Goal: Register for event/course

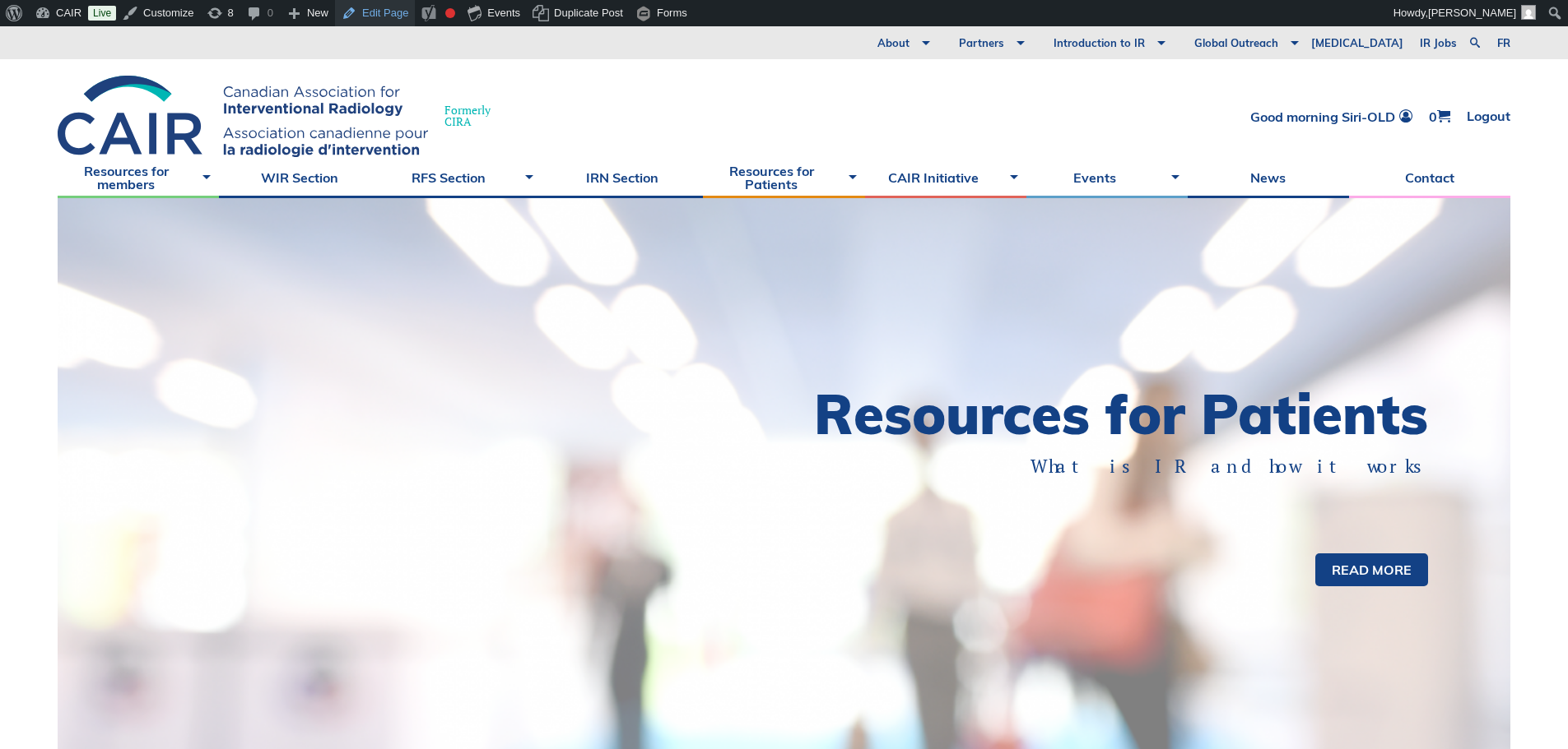
click at [380, 14] on link "Edit Page" at bounding box center [375, 13] width 80 height 27
click at [1499, 40] on link "fr" at bounding box center [1503, 43] width 13 height 11
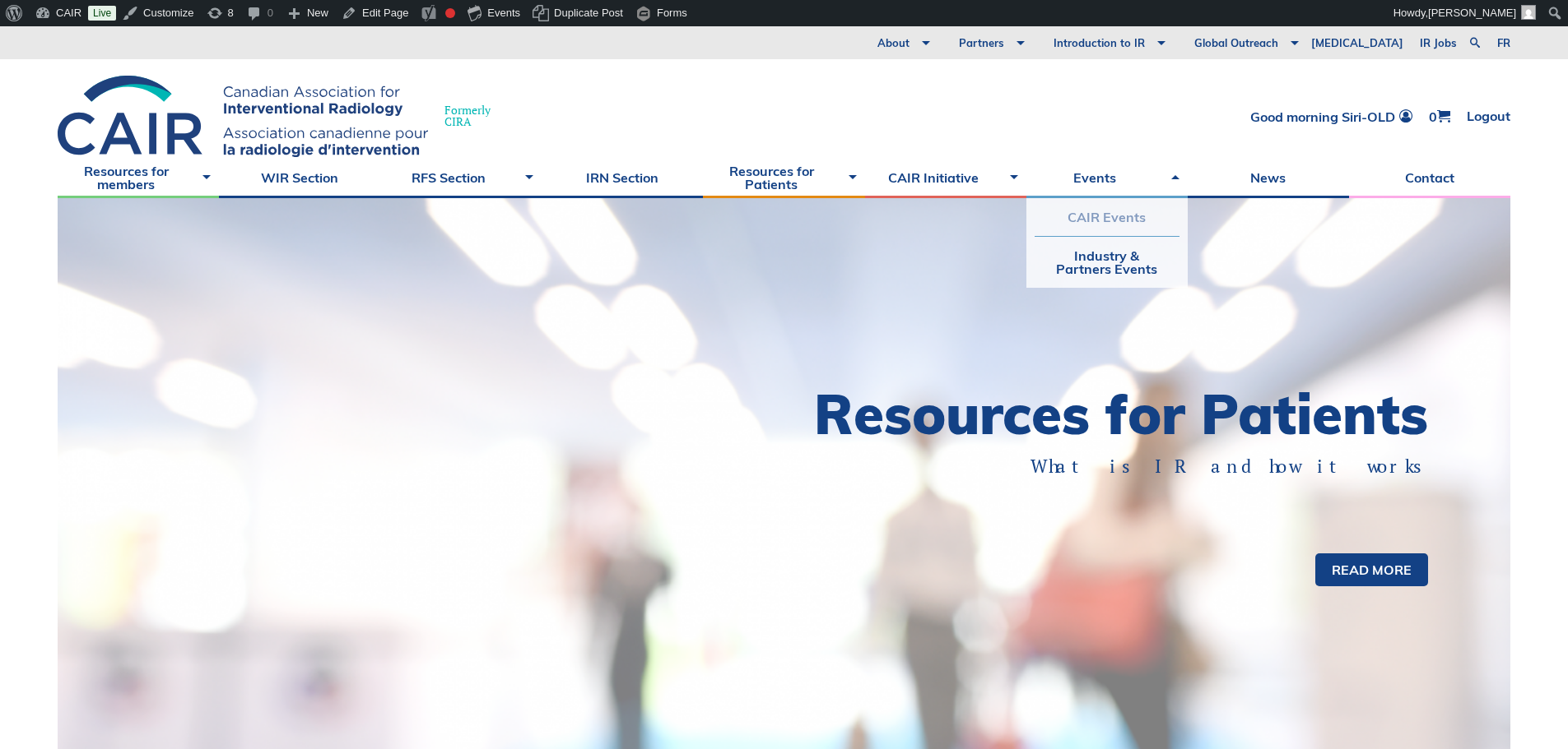
click at [1134, 215] on link "CAIR Events" at bounding box center [1107, 217] width 145 height 38
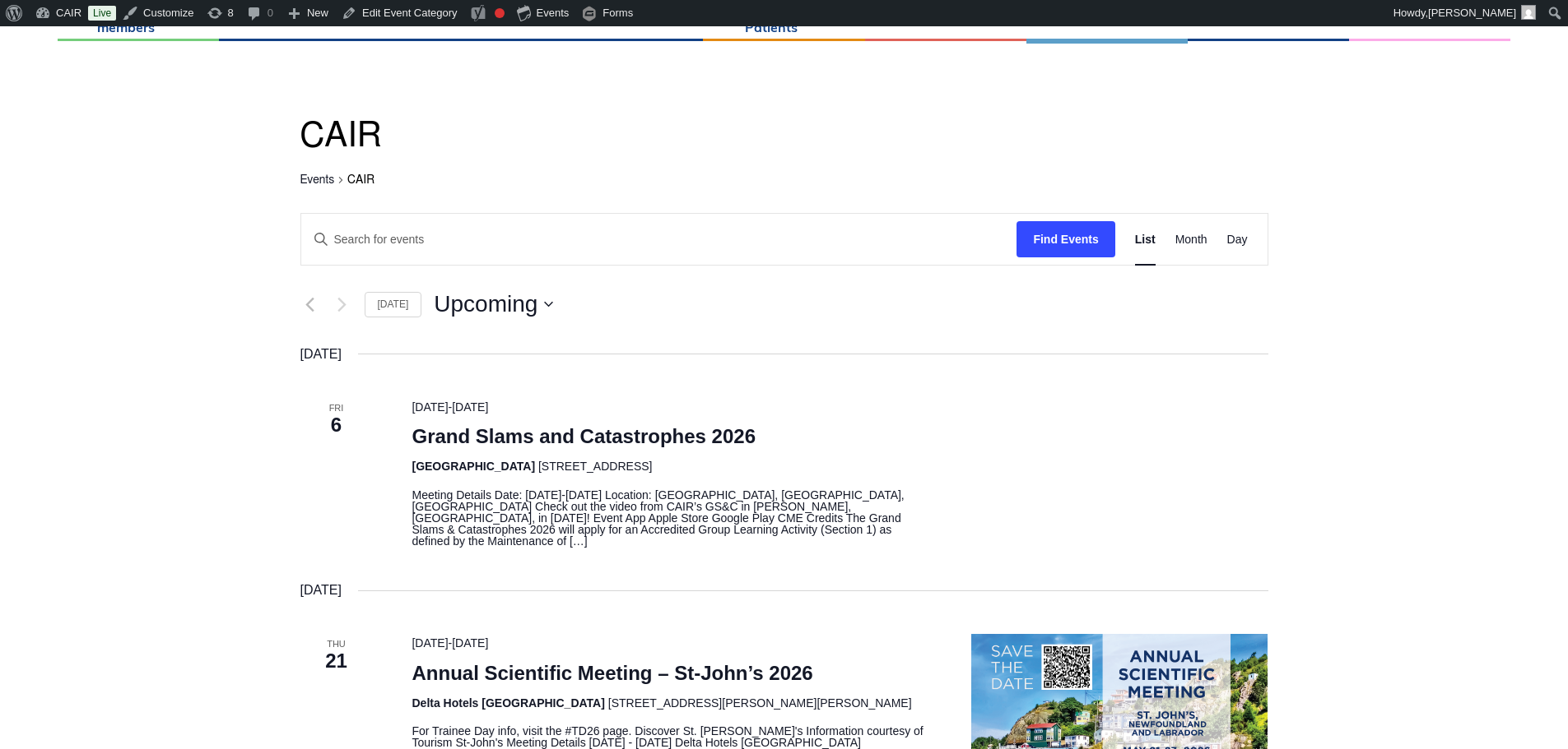
scroll to position [247, 0]
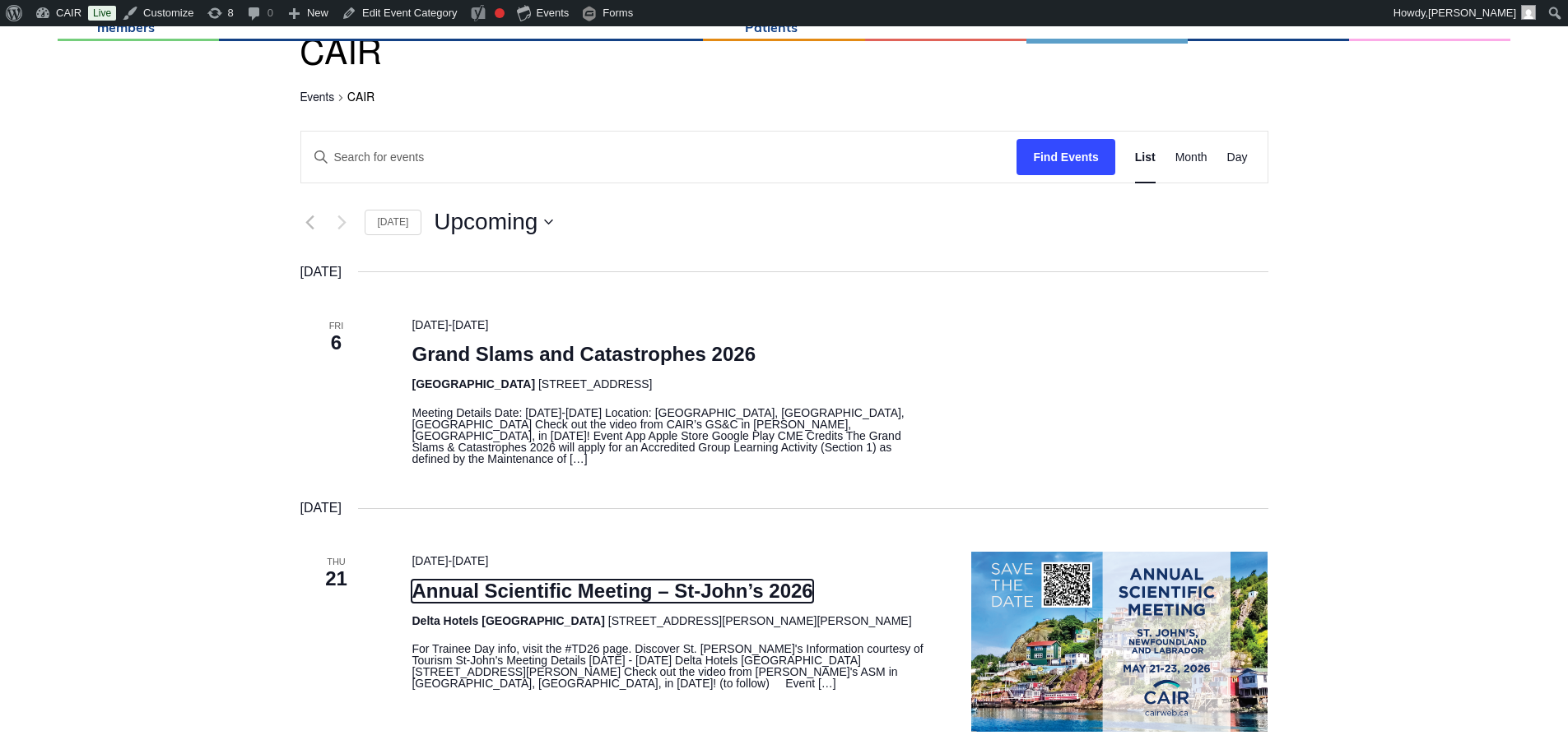
click at [594, 581] on link "Annual Scientific Meeting – St-John’s 2026" at bounding box center [611, 592] width 401 height 23
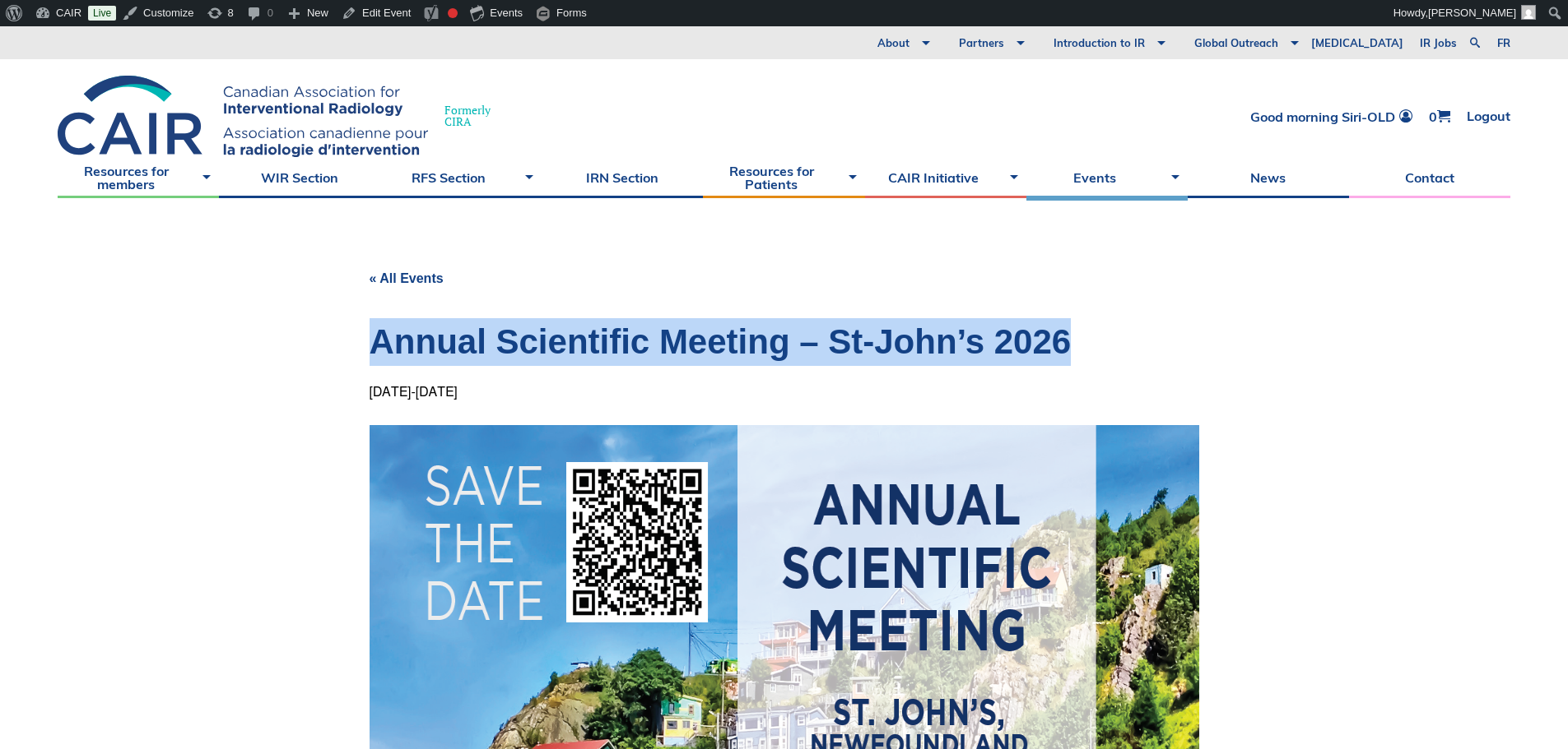
drag, startPoint x: 1075, startPoint y: 339, endPoint x: 375, endPoint y: 340, distance: 700.0
click at [375, 340] on h1 "Annual Scientific Meeting – St-John’s 2026" at bounding box center [784, 342] width 829 height 48
copy h1 "Annual Scientific Meeting – St-John’s 2026"
click at [1510, 38] on link "fr" at bounding box center [1503, 43] width 13 height 11
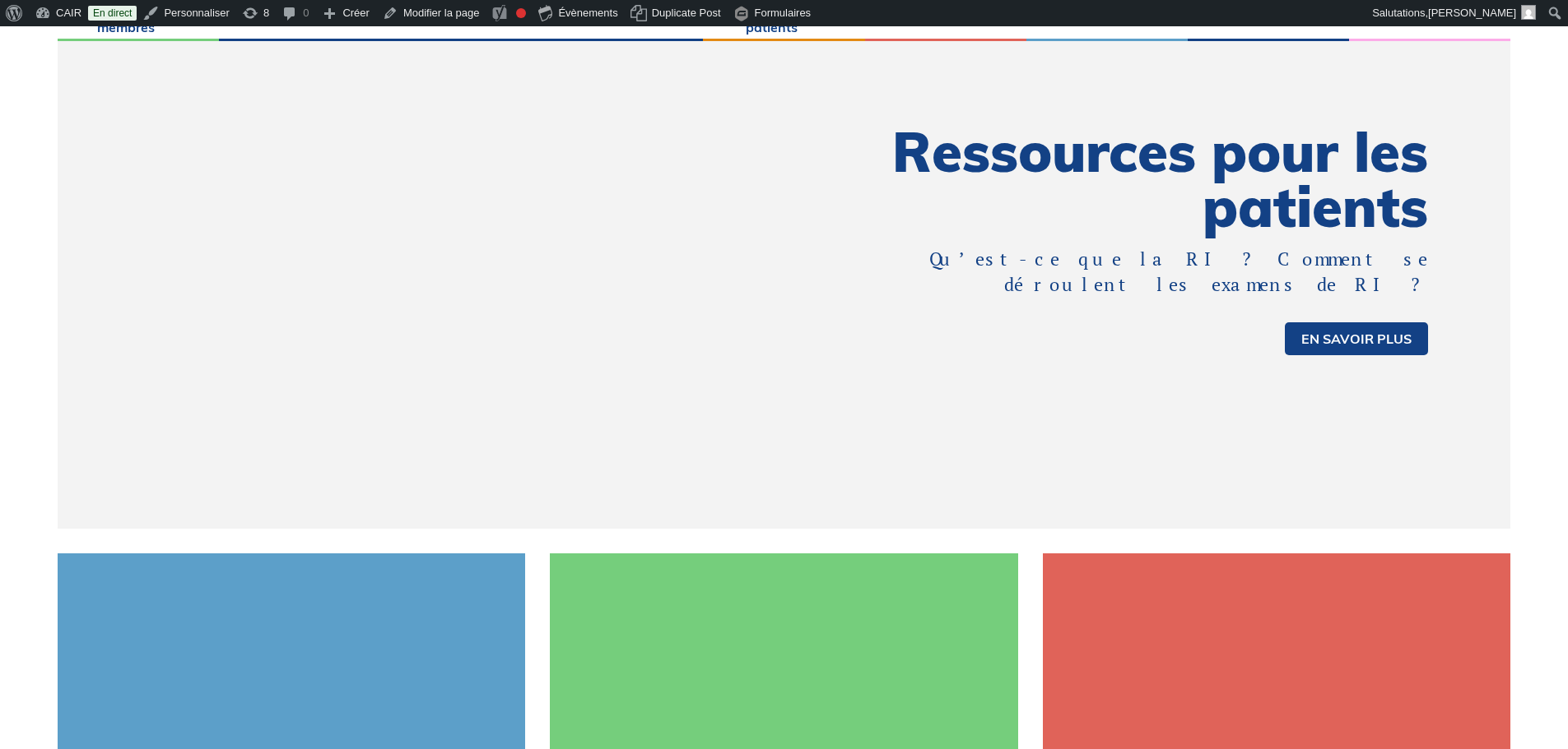
scroll to position [493, 0]
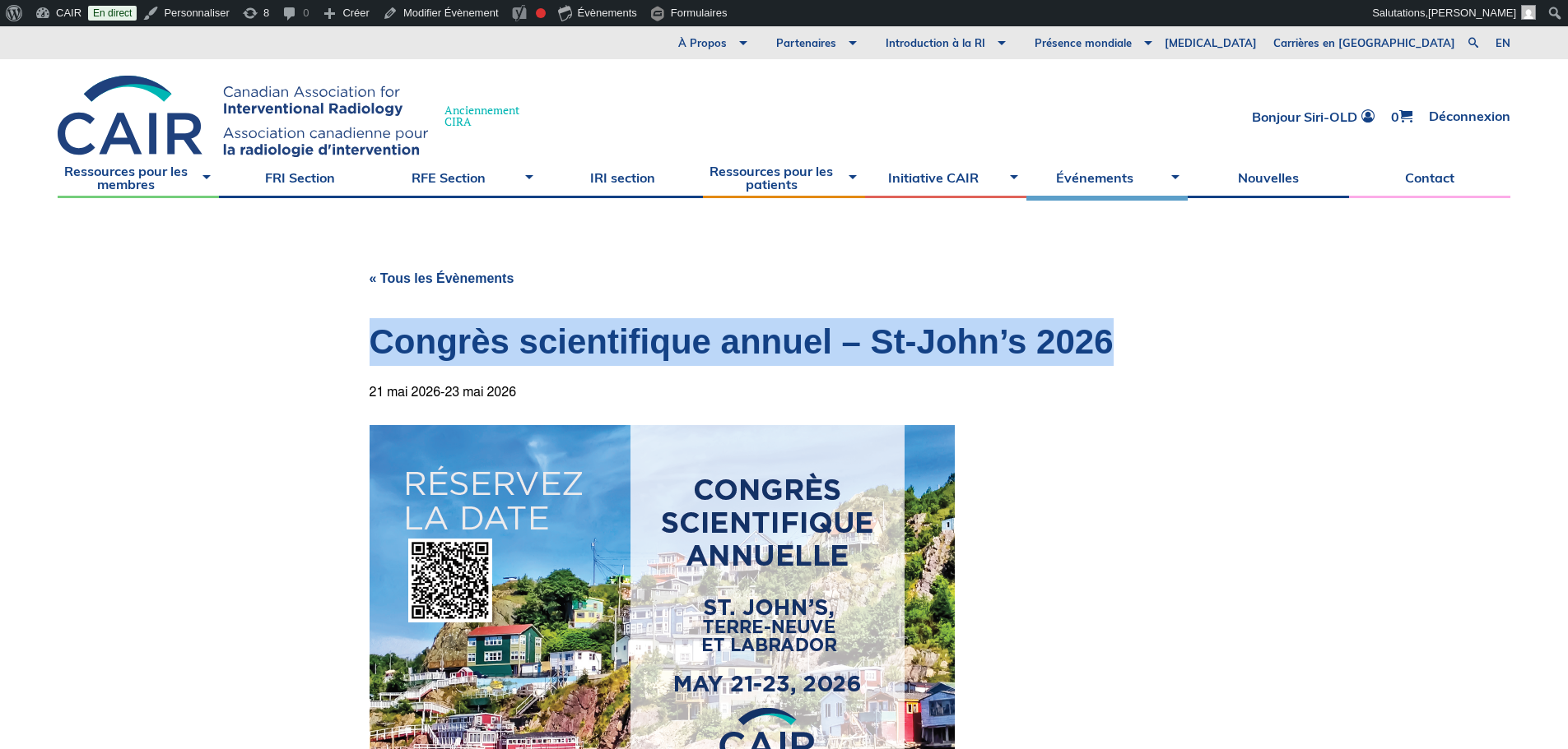
drag, startPoint x: 1114, startPoint y: 347, endPoint x: 380, endPoint y: 341, distance: 734.0
click at [380, 341] on h1 "Congrès scientifique annuel – St-John’s 2026" at bounding box center [784, 342] width 829 height 48
copy h1 "Congrès scientifique annuel – St-John’s 2026"
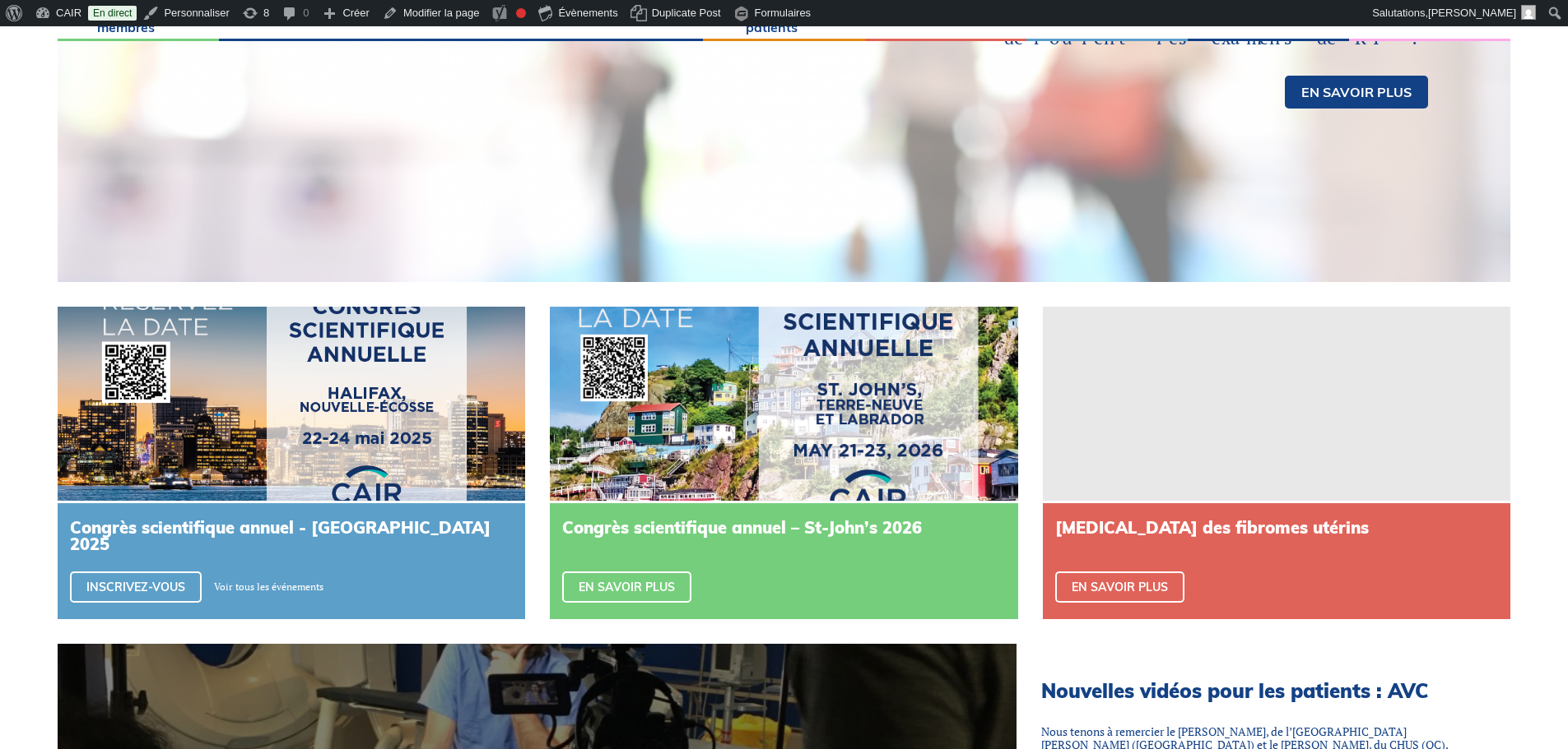
scroll to position [411, 0]
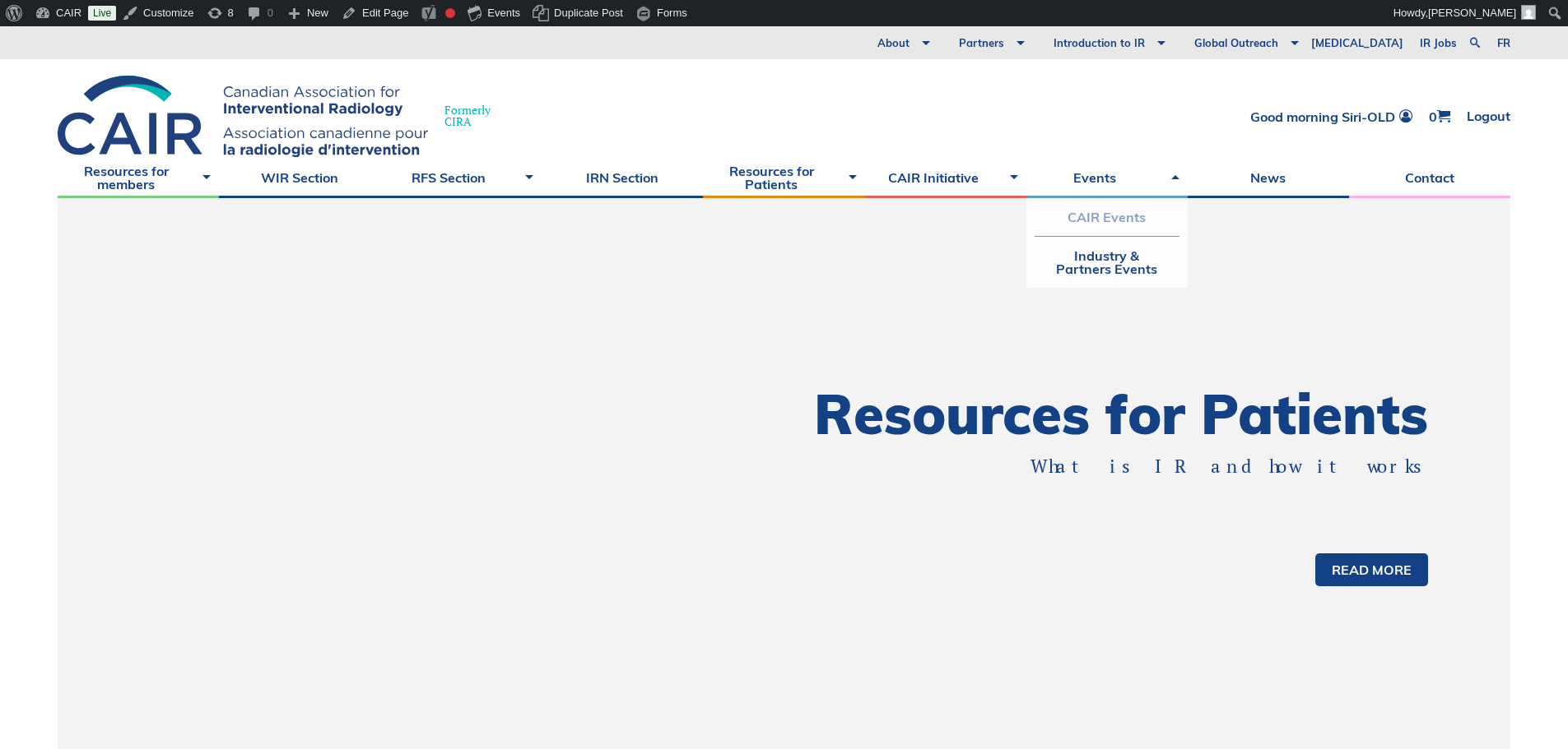
click at [1086, 214] on link "CAIR Events" at bounding box center [1107, 217] width 145 height 38
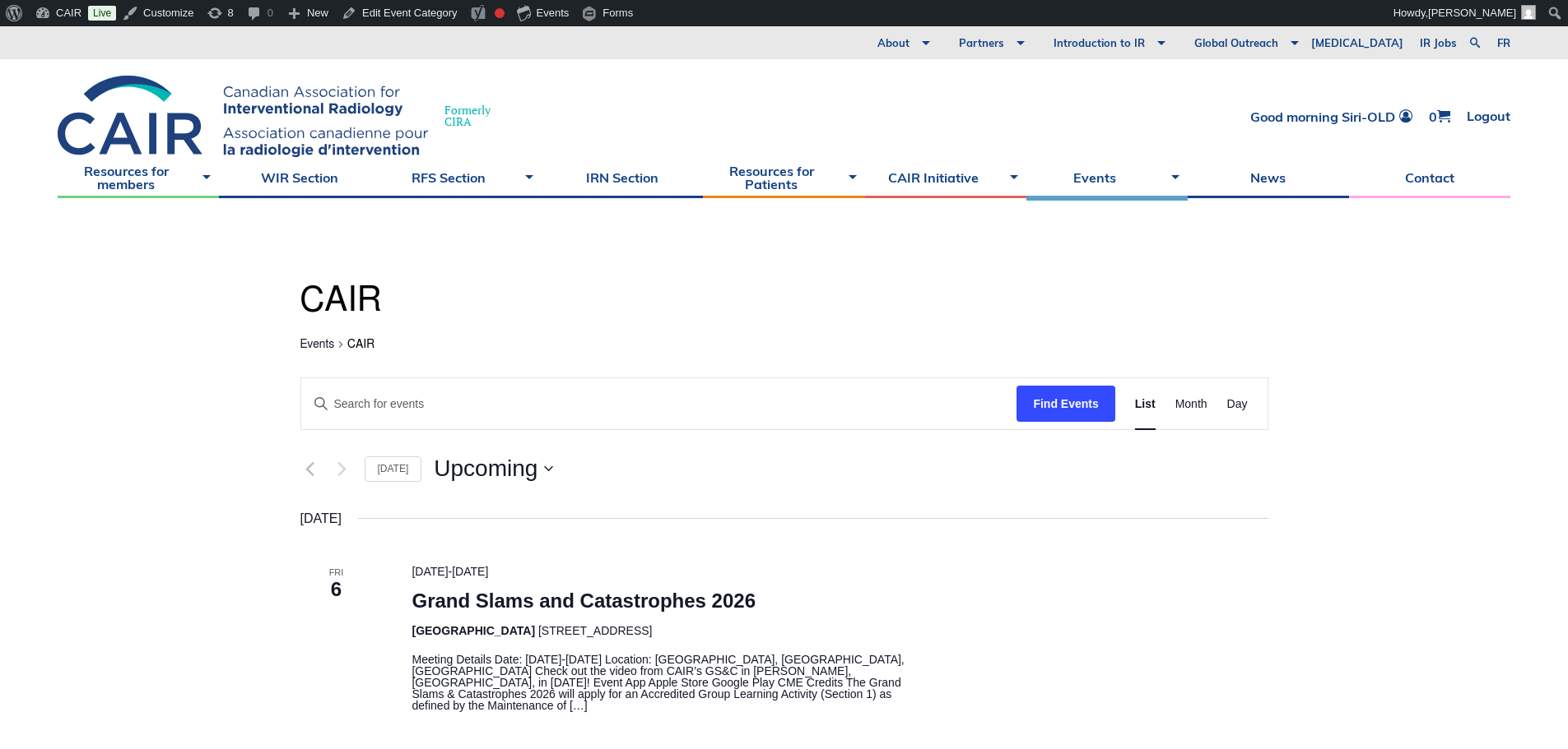
scroll to position [82, 0]
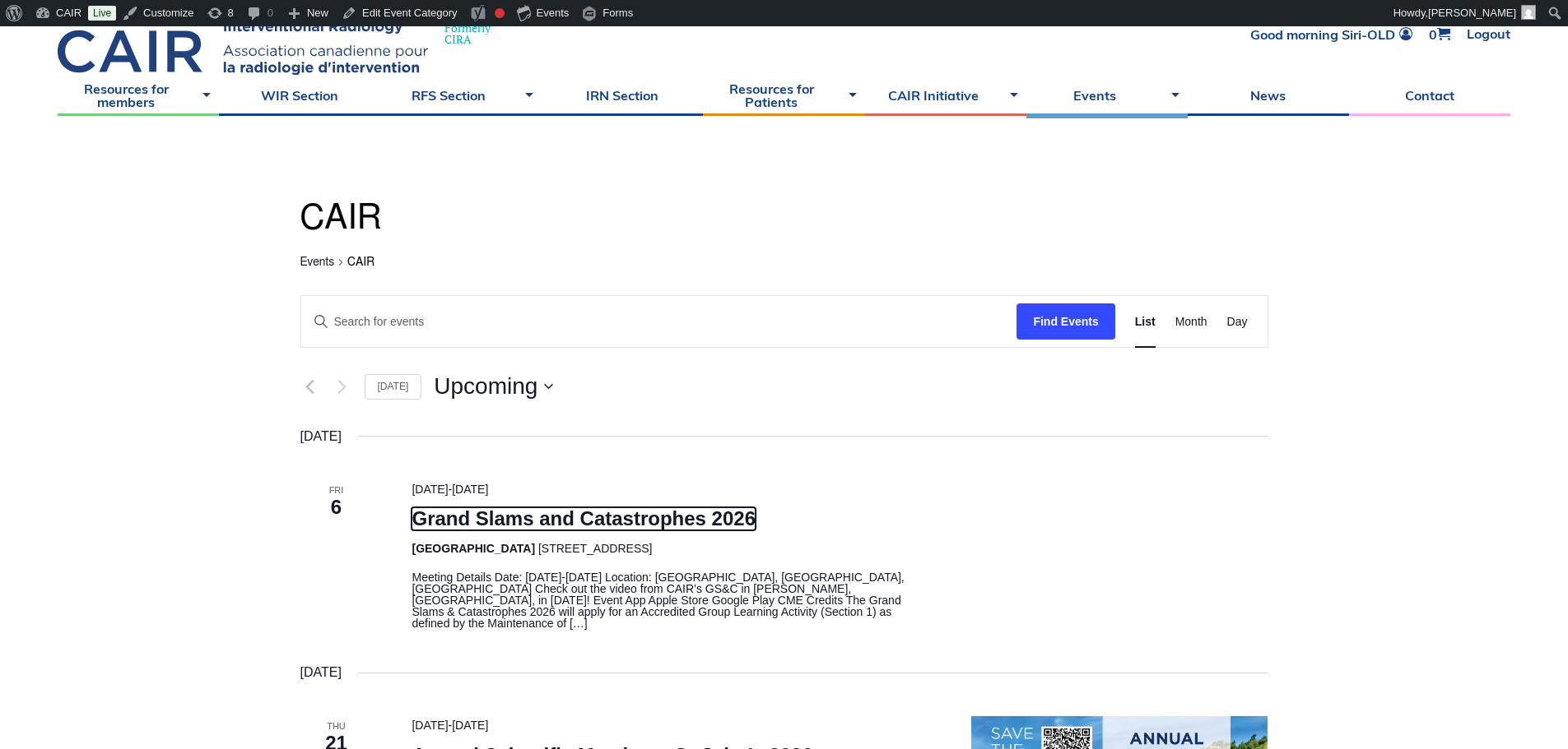
click at [626, 513] on link "Grand Slams and Catastrophes 2026" at bounding box center [583, 519] width 344 height 23
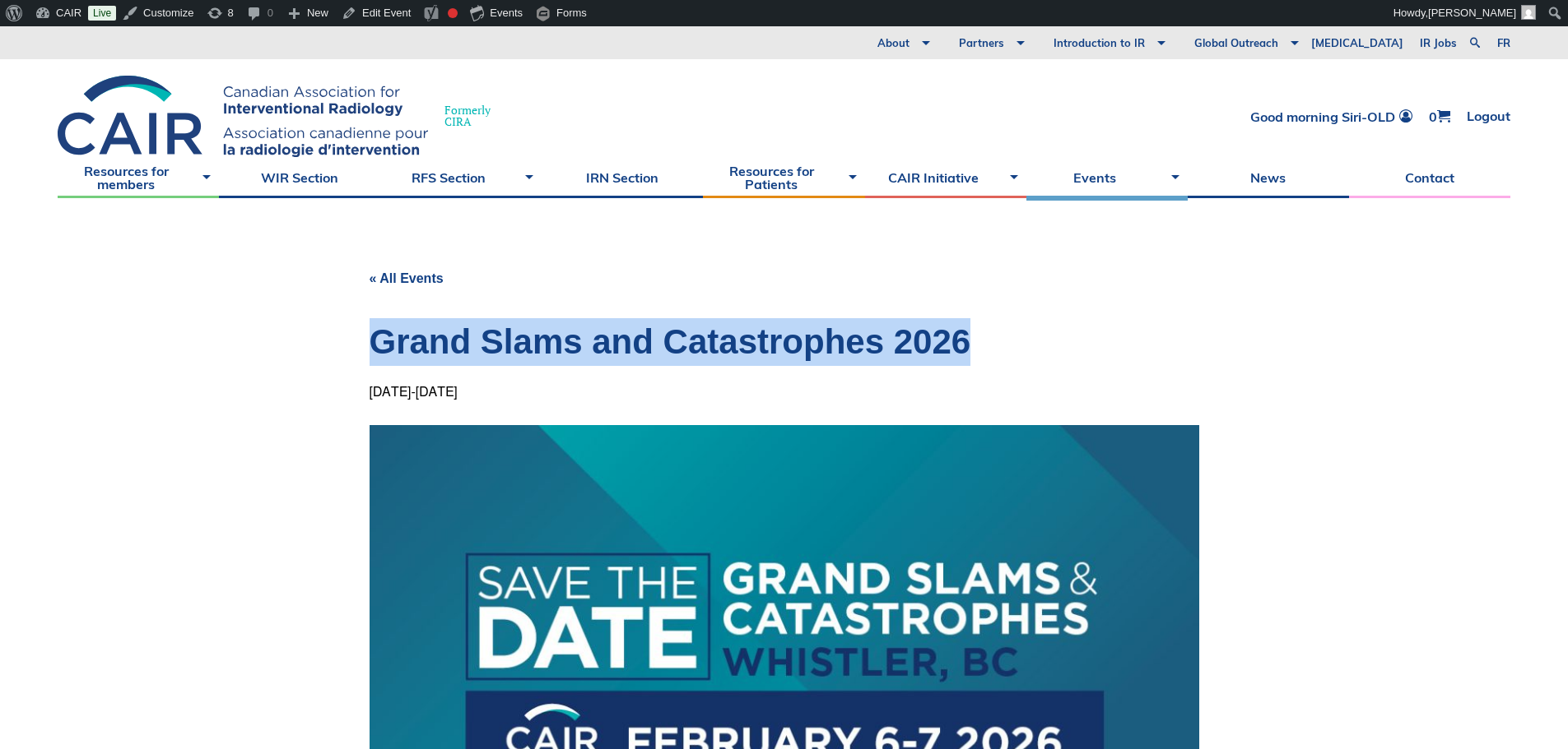
drag, startPoint x: 976, startPoint y: 340, endPoint x: 373, endPoint y: 325, distance: 603.2
click at [373, 325] on h1 "Grand Slams and Catastrophes 2026" at bounding box center [784, 342] width 829 height 48
copy h1 "Grand Slams and Catastrophes 2026"
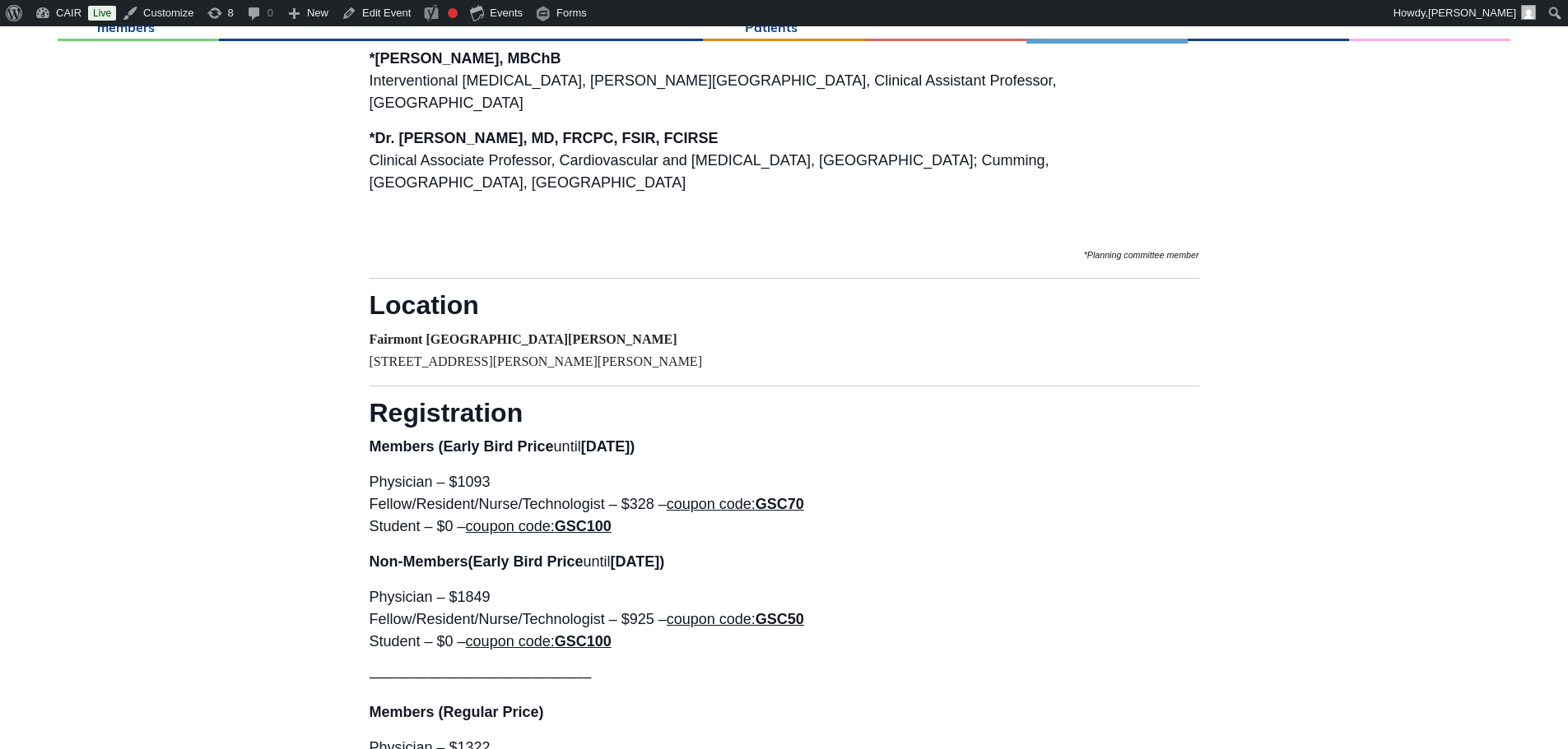
scroll to position [2632, 0]
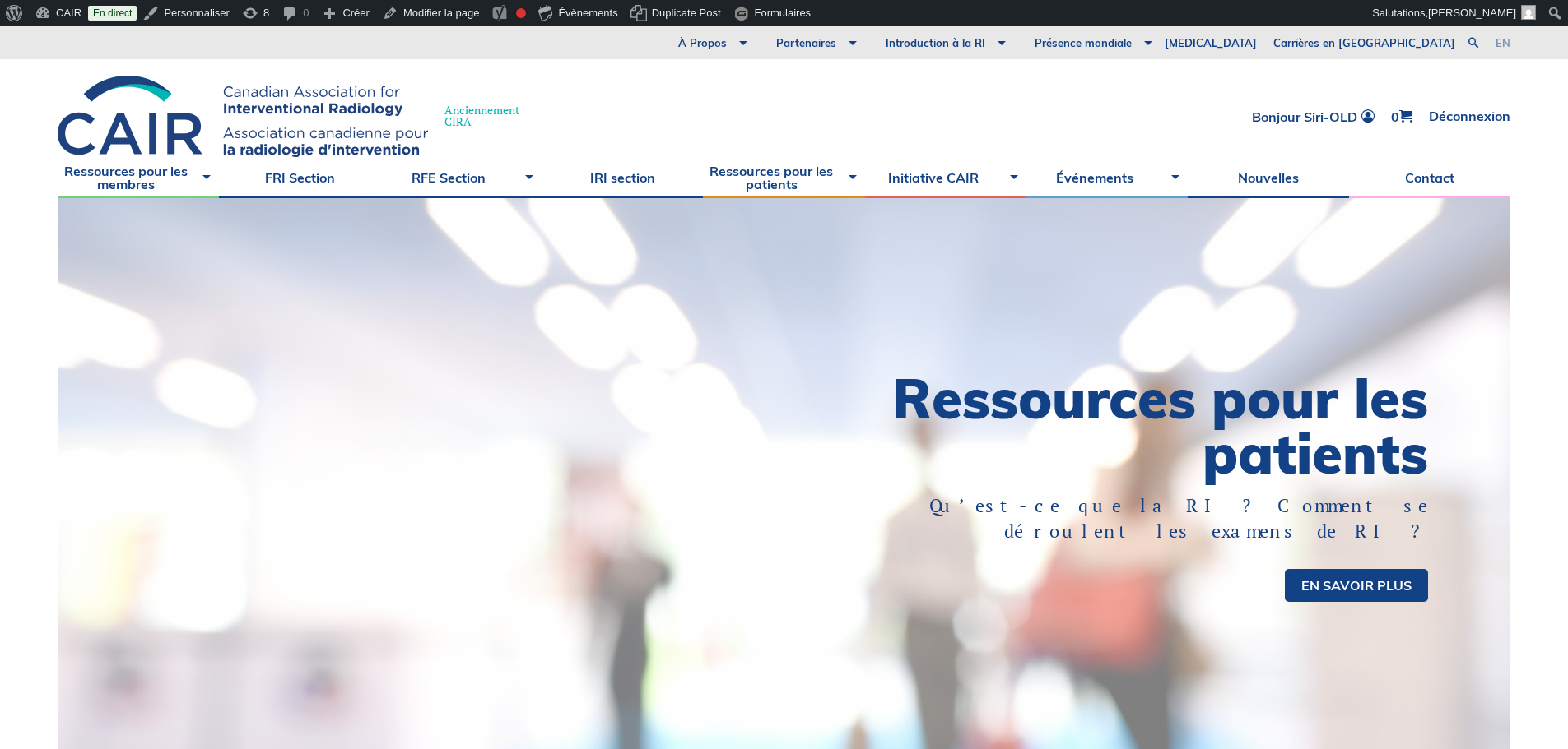
click at [1505, 41] on link "en" at bounding box center [1503, 43] width 15 height 11
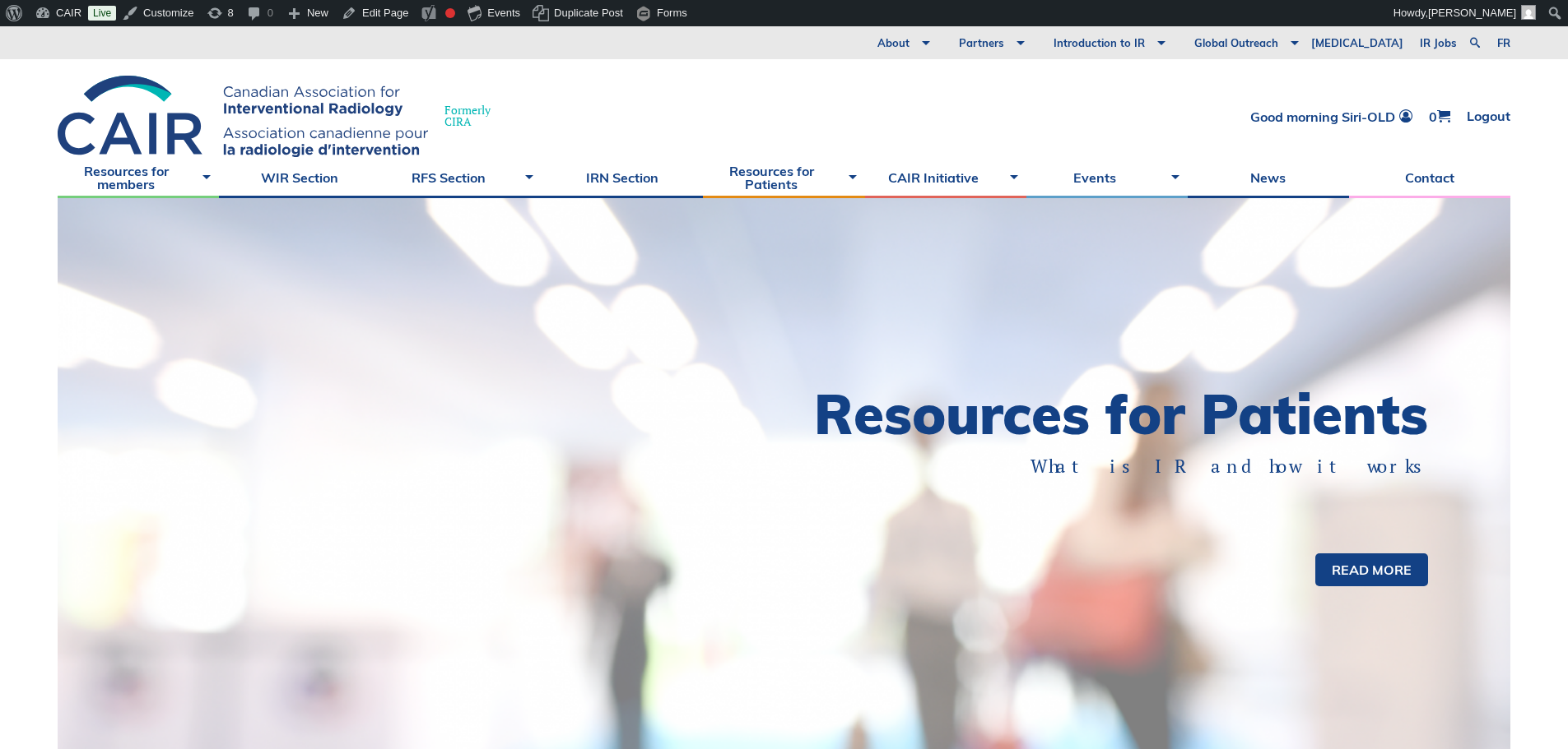
scroll to position [329, 0]
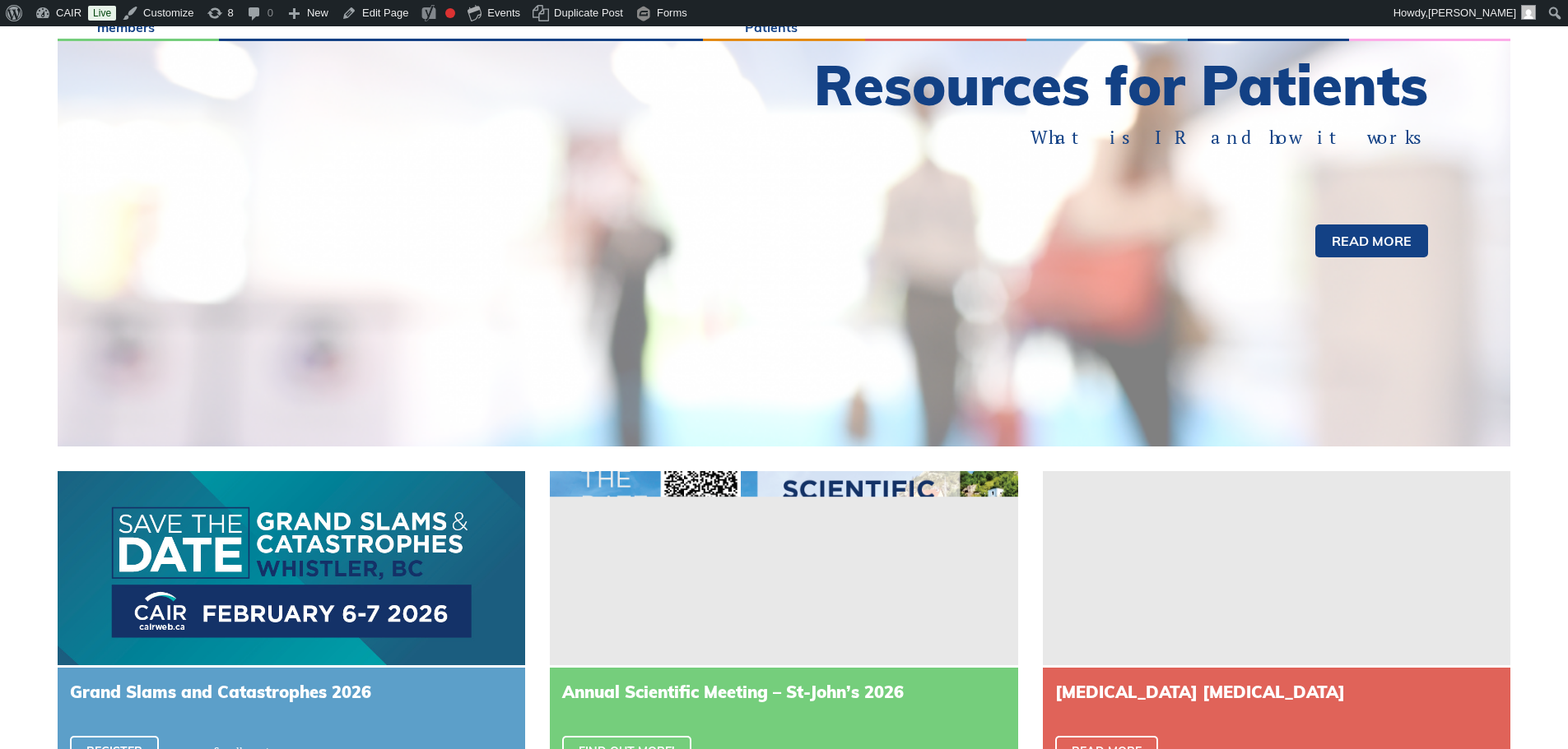
scroll to position [493, 0]
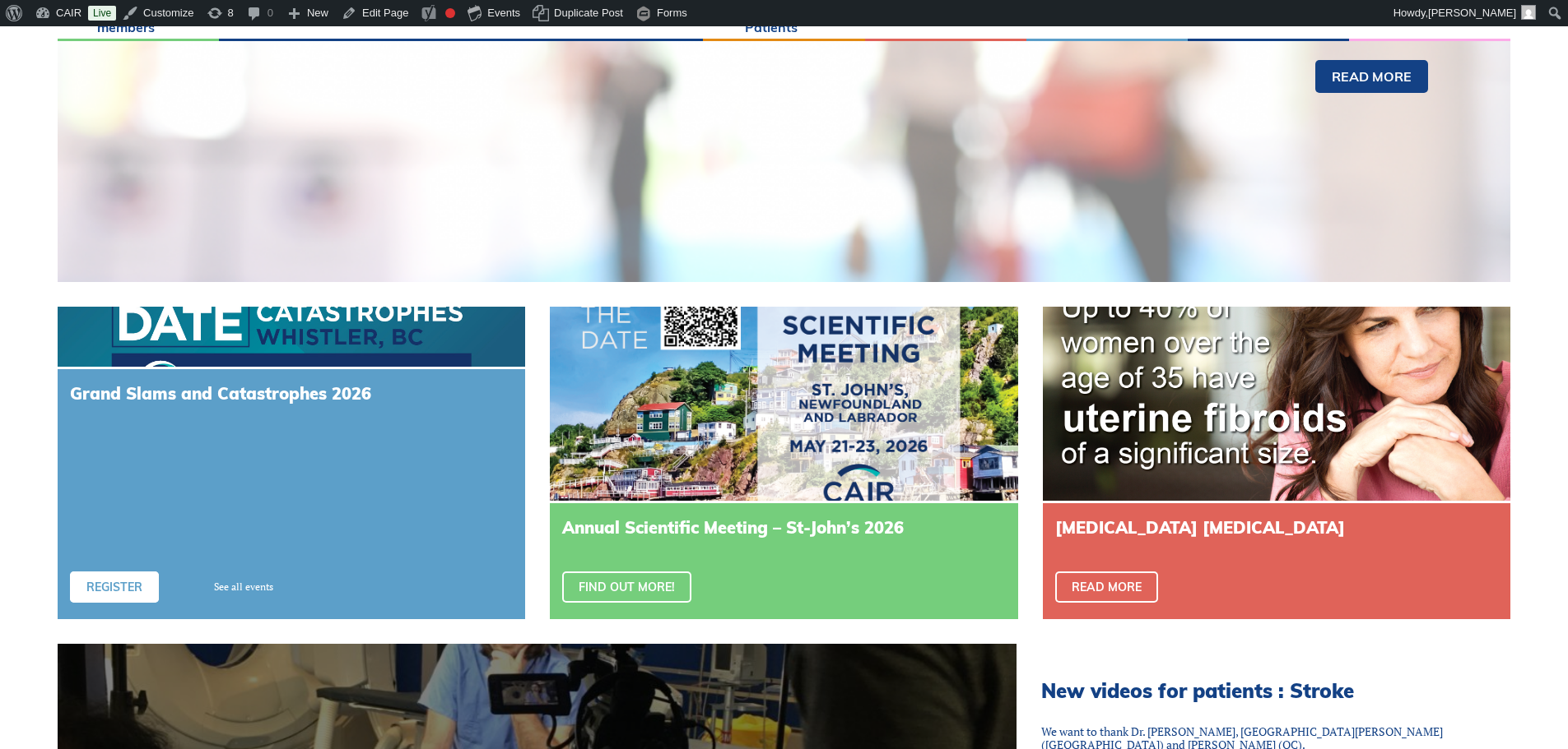
click at [106, 588] on link "Register" at bounding box center [114, 586] width 88 height 31
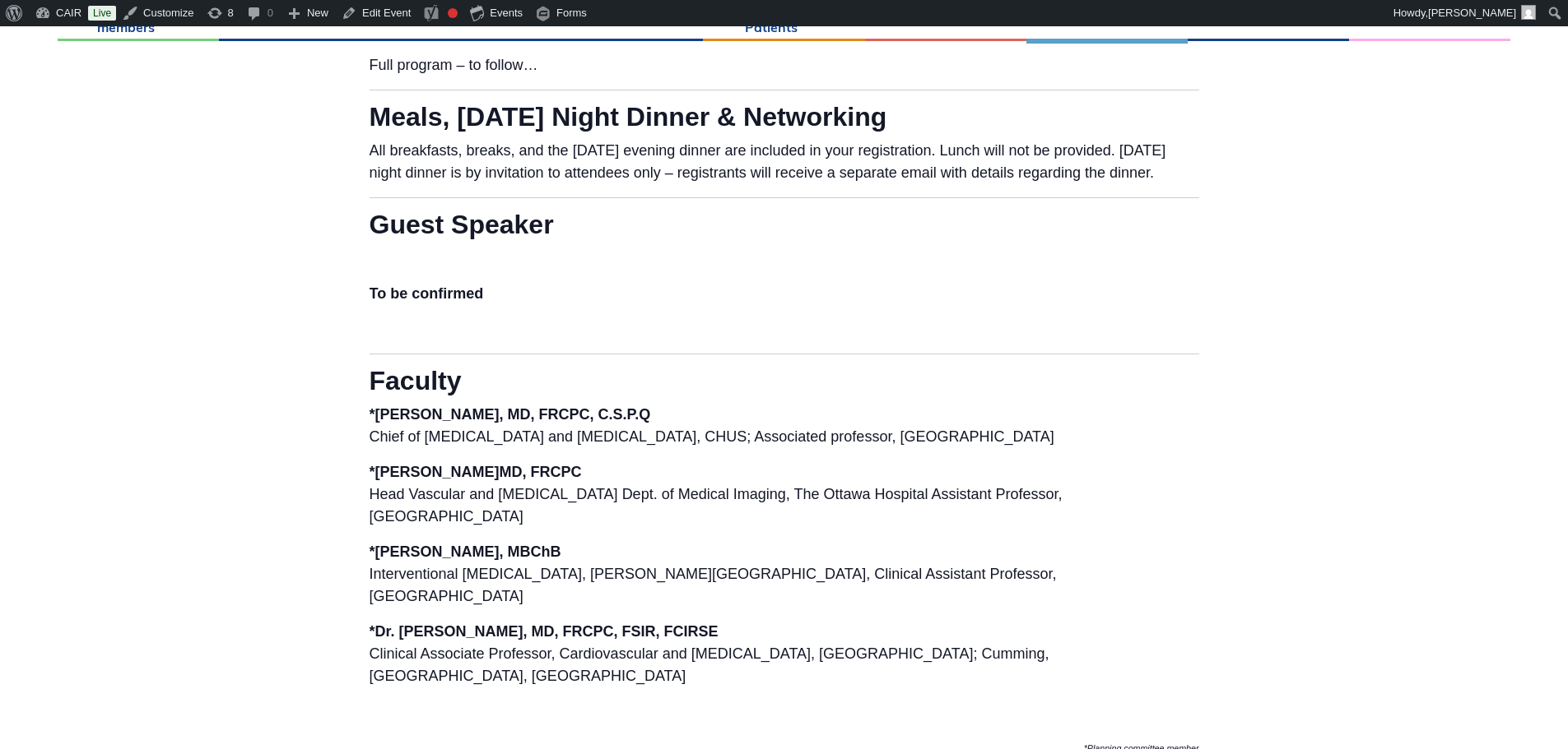
scroll to position [2467, 0]
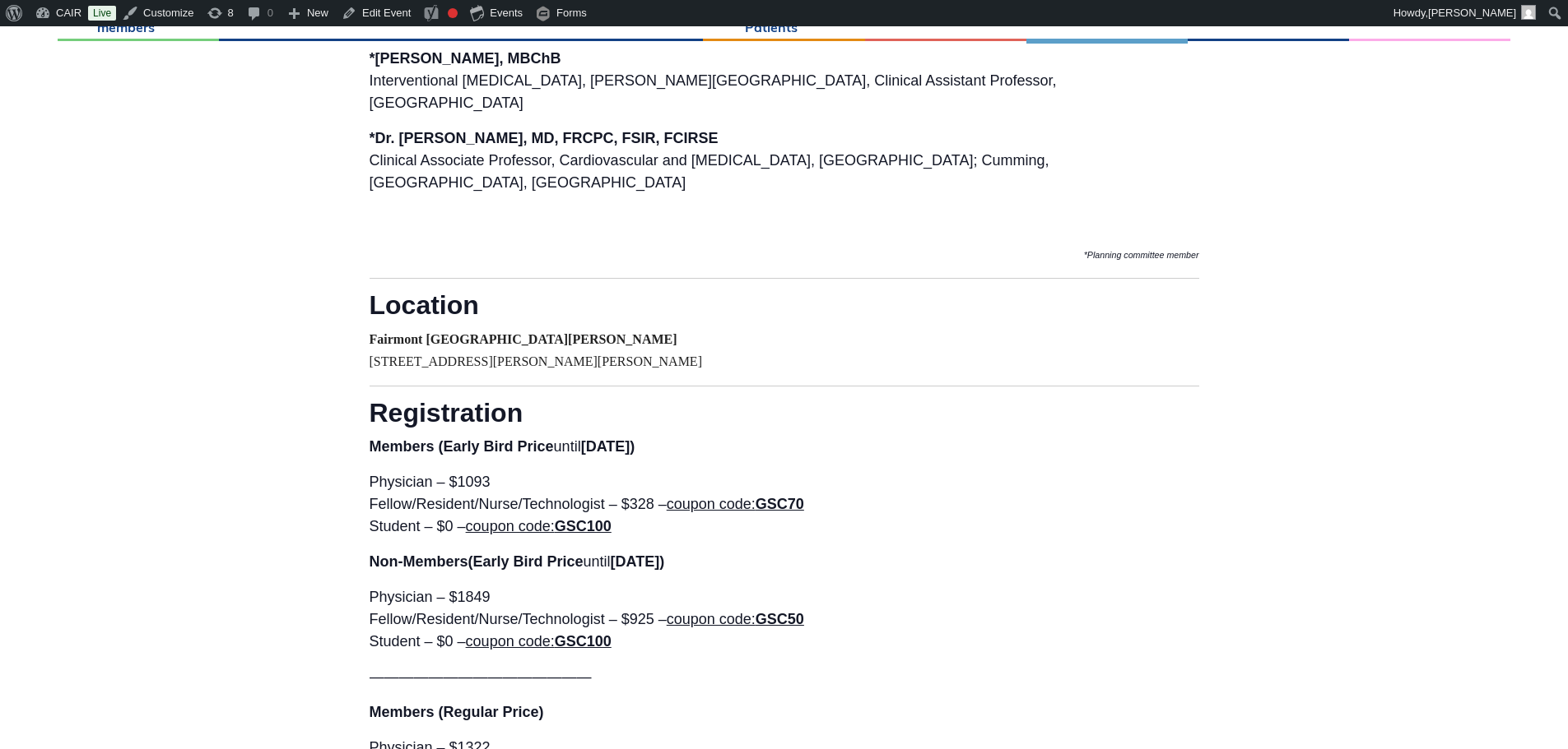
click at [1007, 167] on p "*Dr. Jason Wong, MD, FRCPC, FSIR, FCIRSE Clinical Associate Professor, Cardiova…" at bounding box center [784, 160] width 829 height 66
